Goal: Task Accomplishment & Management: Complete application form

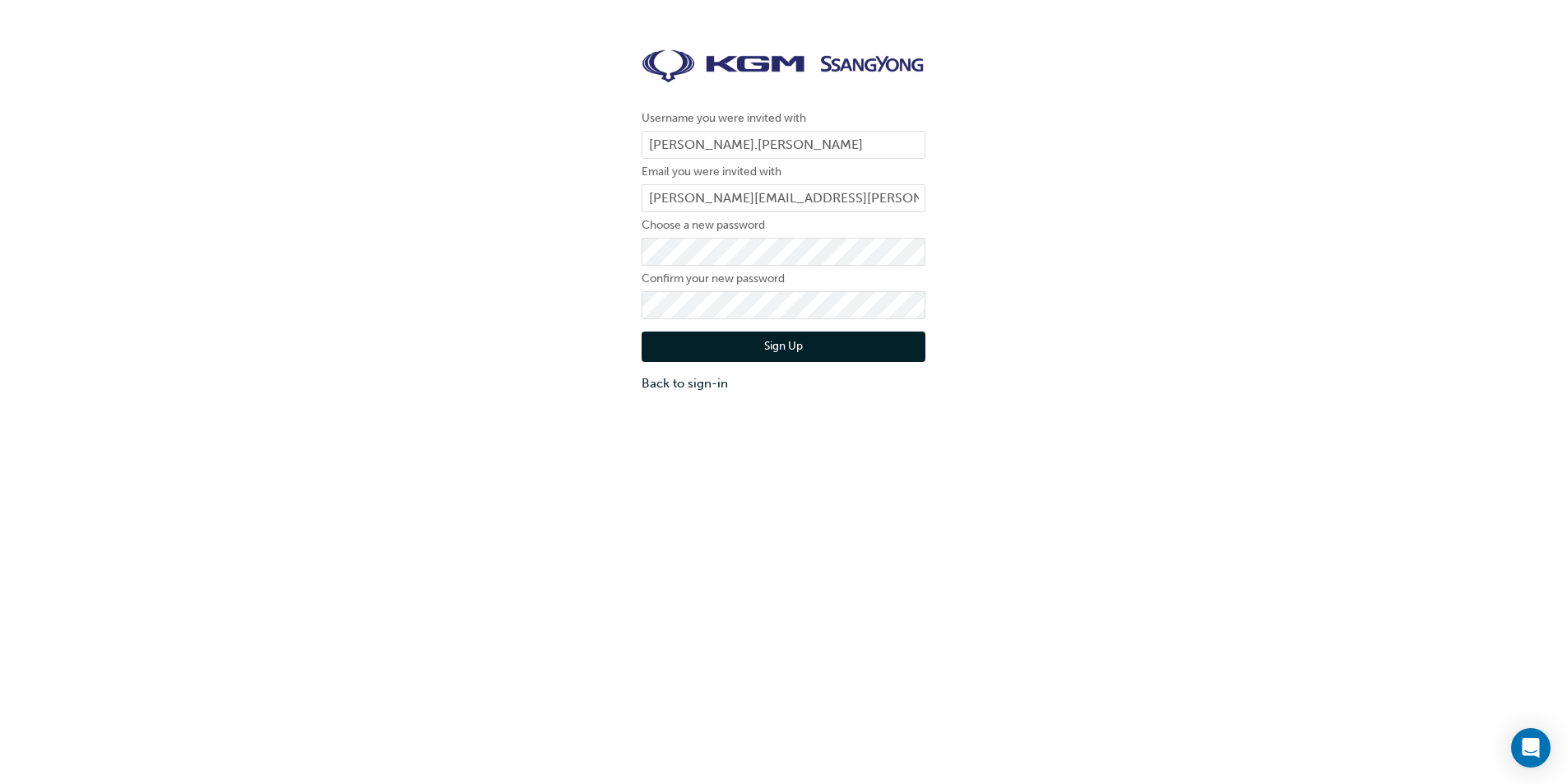
click at [772, 342] on button "Sign Up" at bounding box center [784, 347] width 284 height 31
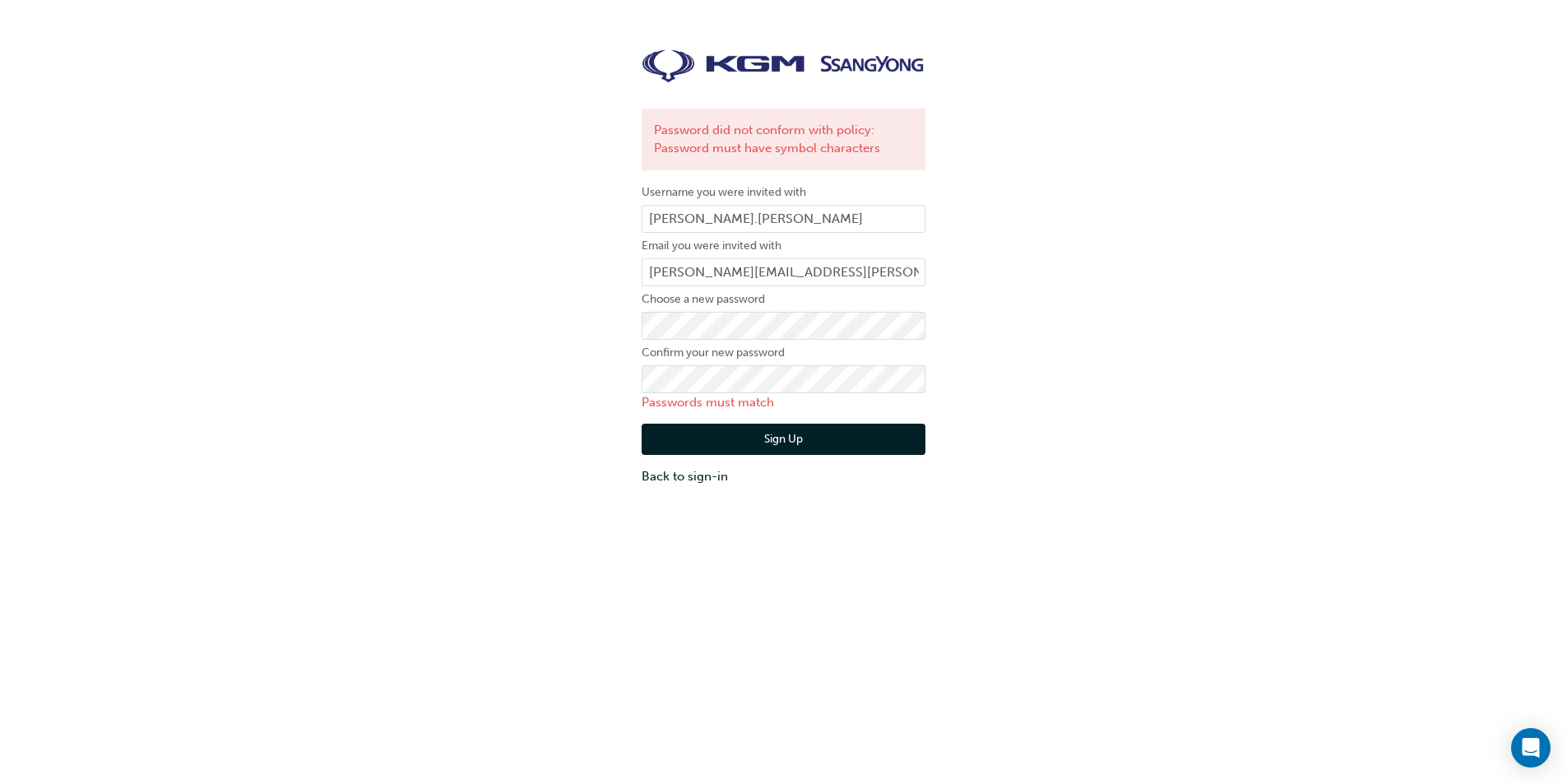
click at [592, 373] on div "Password did not conform with policy: Password must have symbol characters User…" at bounding box center [784, 267] width 1567 height 460
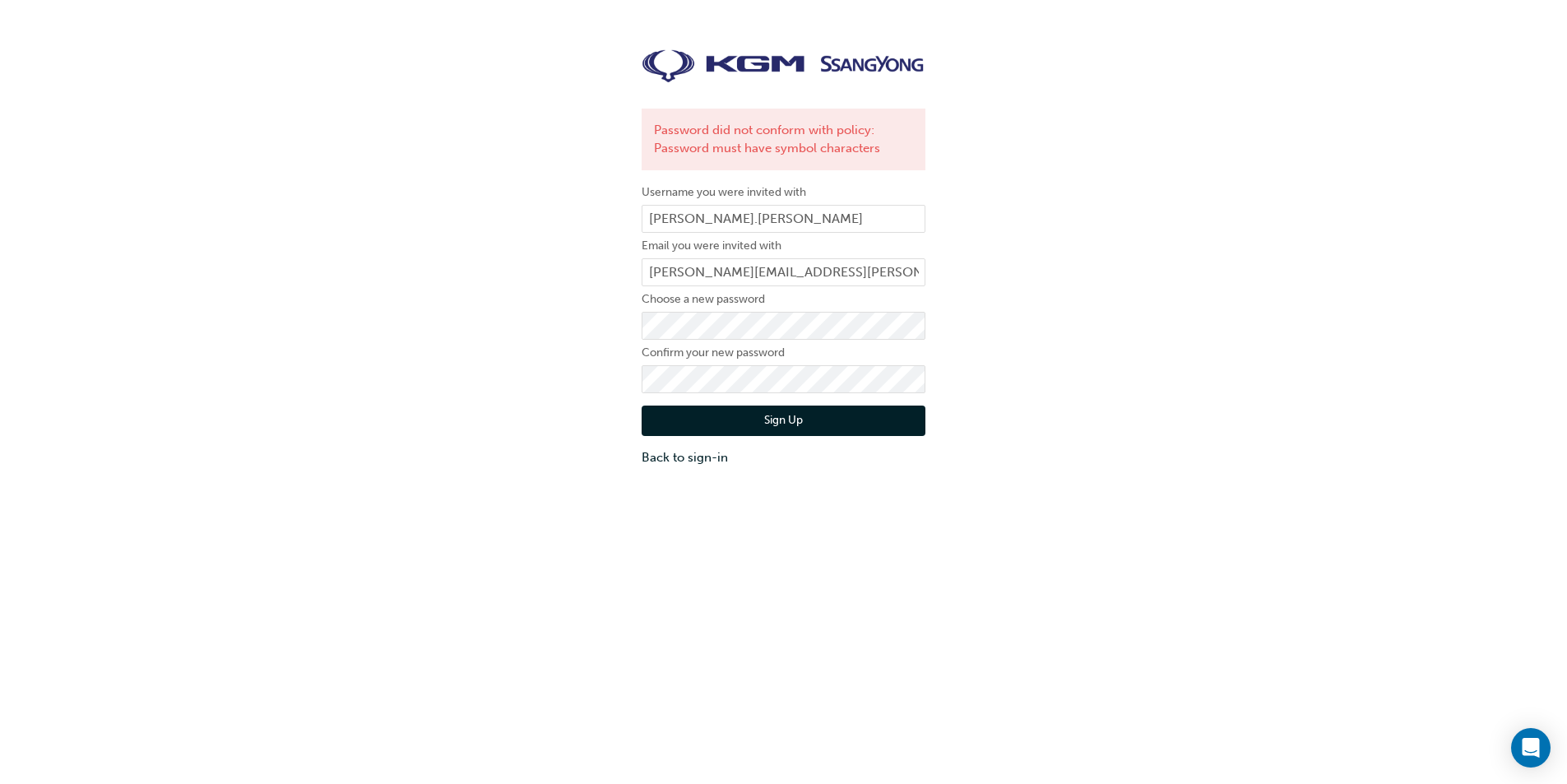
drag, startPoint x: 537, startPoint y: 429, endPoint x: 606, endPoint y: 428, distance: 69.0
click at [537, 429] on div "Password did not conform with policy: Password must have symbol characters User…" at bounding box center [784, 258] width 1567 height 442
click at [753, 419] on button "Sign Up" at bounding box center [784, 421] width 284 height 31
click at [727, 274] on input "[PERSON_NAME][EMAIL_ADDRESS][PERSON_NAME][DOMAIN_NAME]" at bounding box center [784, 272] width 284 height 28
drag, startPoint x: 729, startPoint y: 272, endPoint x: 609, endPoint y: 272, distance: 120.0
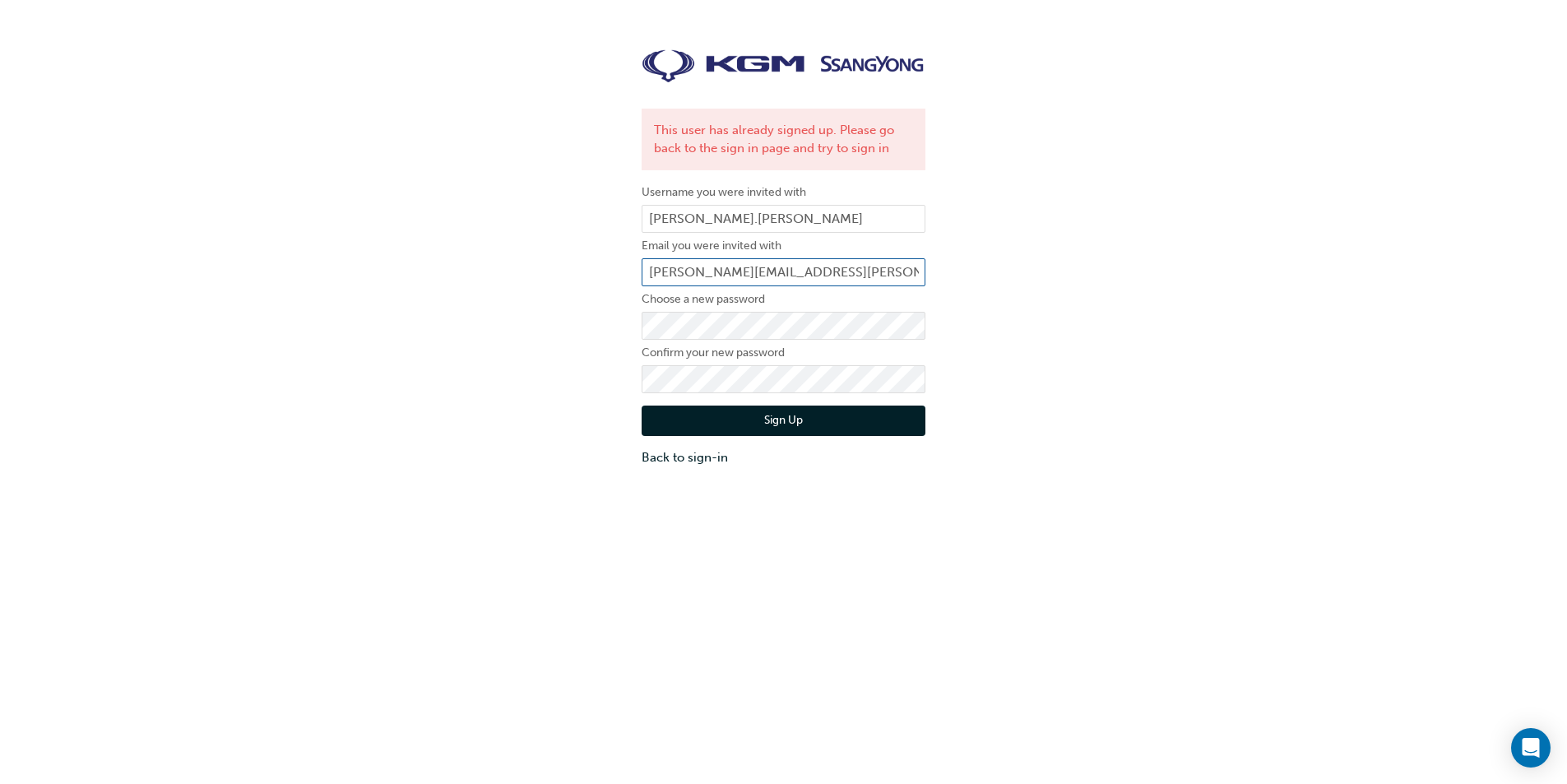
click at [609, 272] on div "This user has already signed up. Please go back to the sign in page and try to …" at bounding box center [784, 258] width 1567 height 442
type input "[PERSON_NAME][EMAIL_ADDRESS][PERSON_NAME][DOMAIN_NAME]"
drag, startPoint x: 730, startPoint y: 221, endPoint x: 568, endPoint y: 228, distance: 162.2
click at [568, 228] on div "This user has already signed up. Please go back to the sign in page and try to …" at bounding box center [784, 258] width 1567 height 442
type input "[PERSON_NAME]"
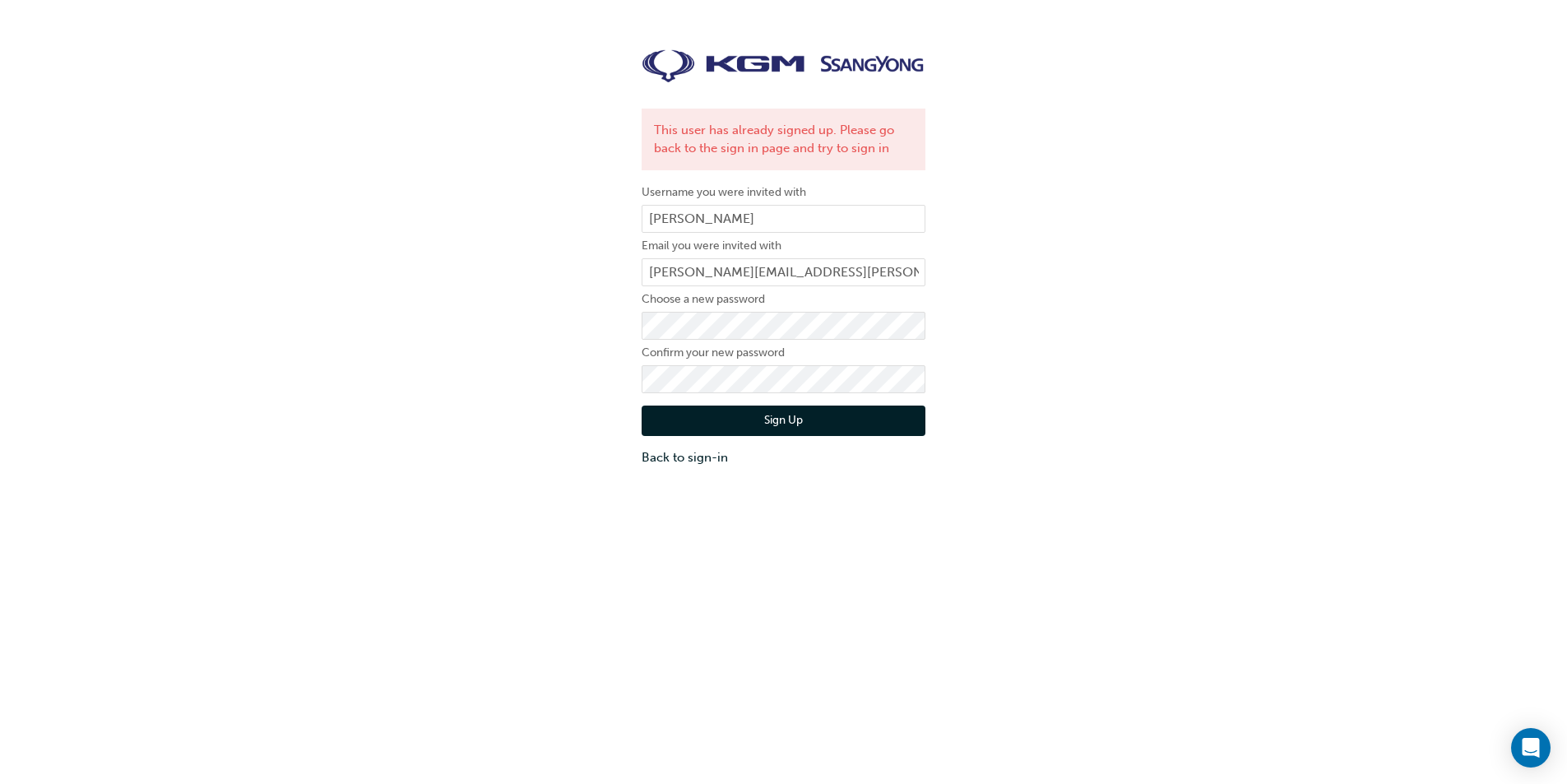
click at [796, 422] on button "Sign Up" at bounding box center [784, 421] width 284 height 31
